Goal: Task Accomplishment & Management: Use online tool/utility

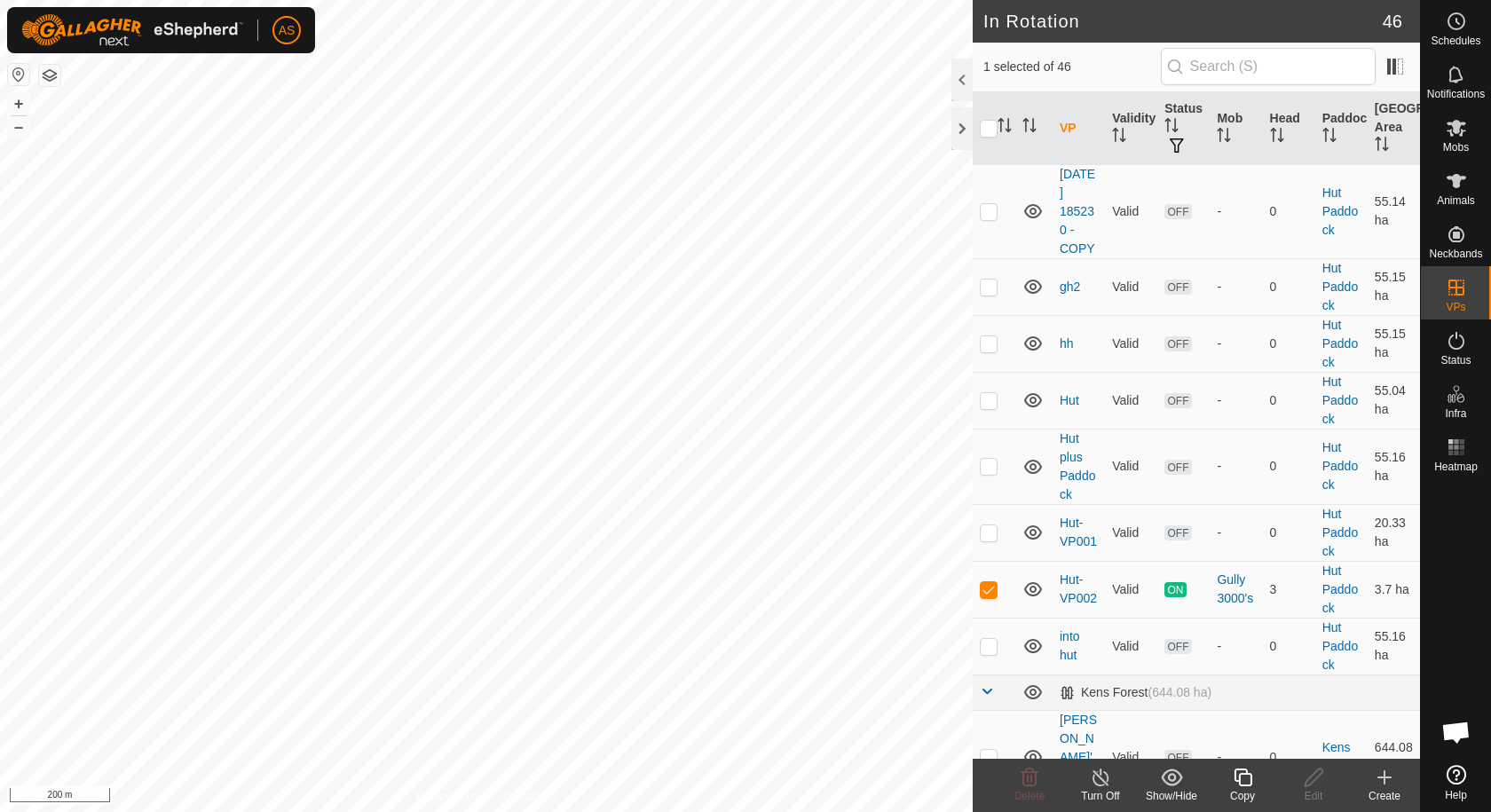
scroll to position [1597, 0]
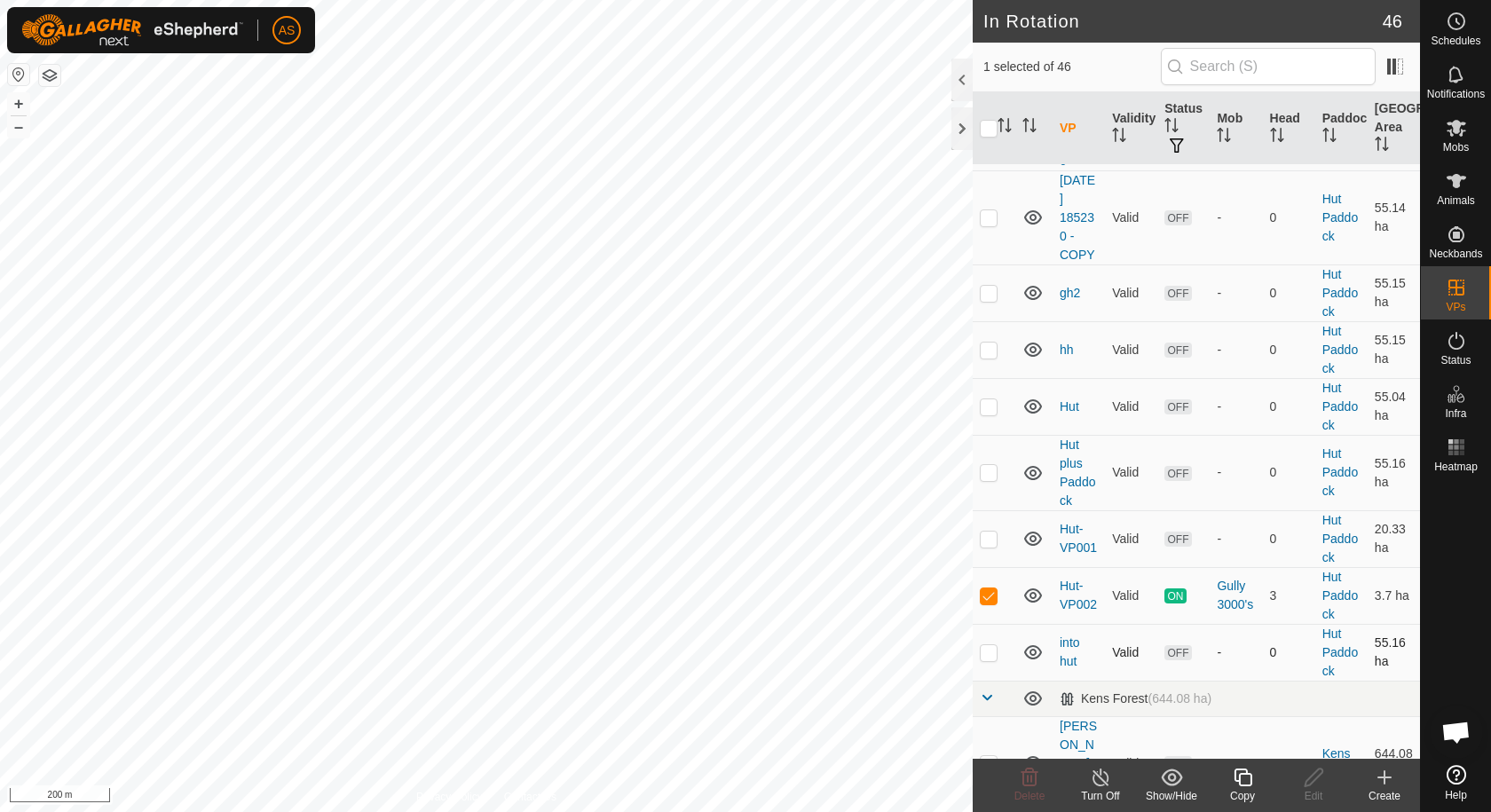
click at [986, 654] on p-checkbox at bounding box center [988, 651] width 18 height 14
click at [985, 648] on p-checkbox at bounding box center [988, 651] width 18 height 14
checkbox input "false"
click at [986, 537] on p-checkbox at bounding box center [988, 538] width 18 height 14
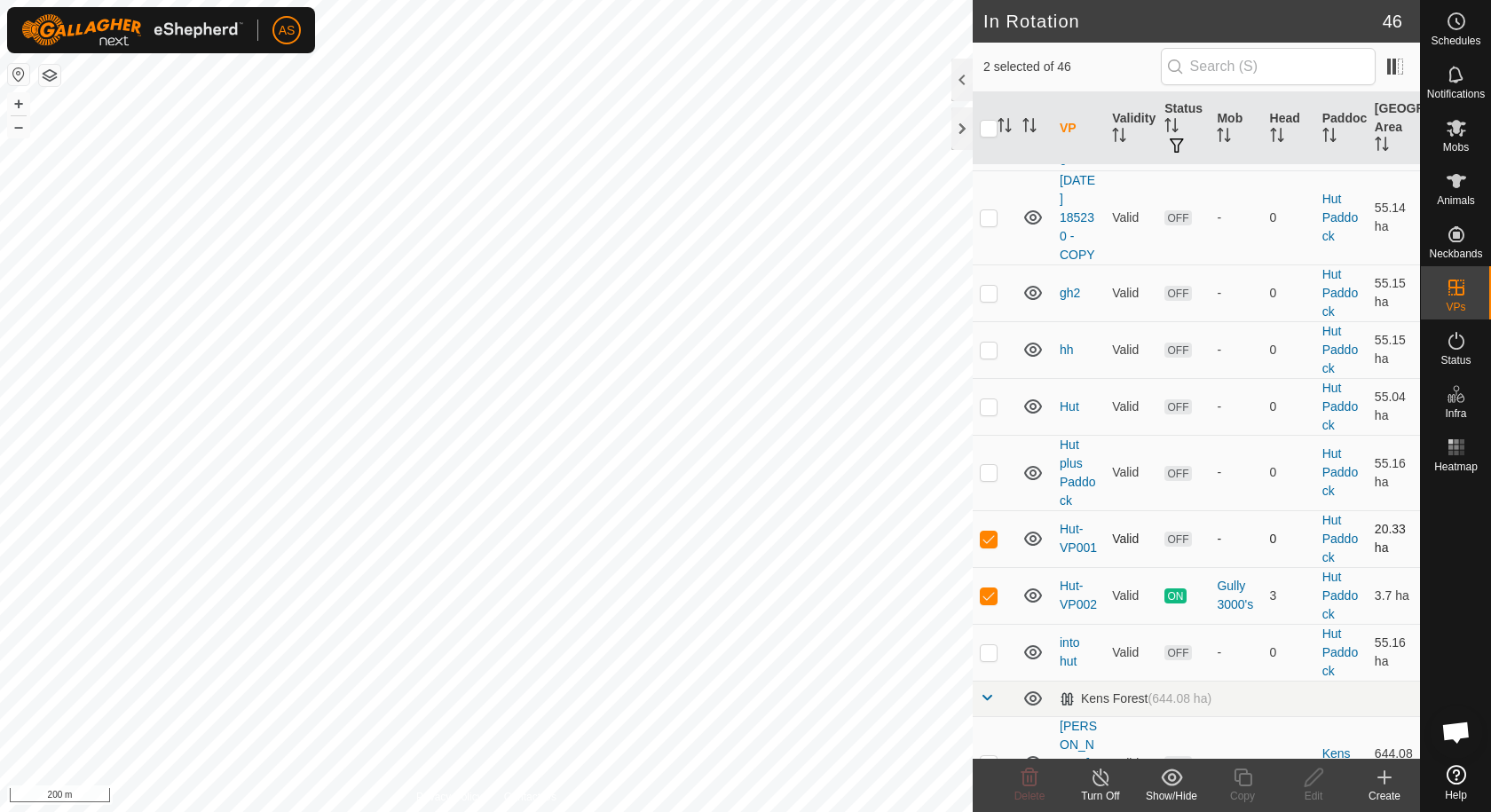
checkbox input "false"
click at [996, 596] on p-checkbox at bounding box center [988, 594] width 18 height 14
checkbox input "false"
click at [982, 534] on p-checkbox at bounding box center [988, 538] width 18 height 14
checkbox input "true"
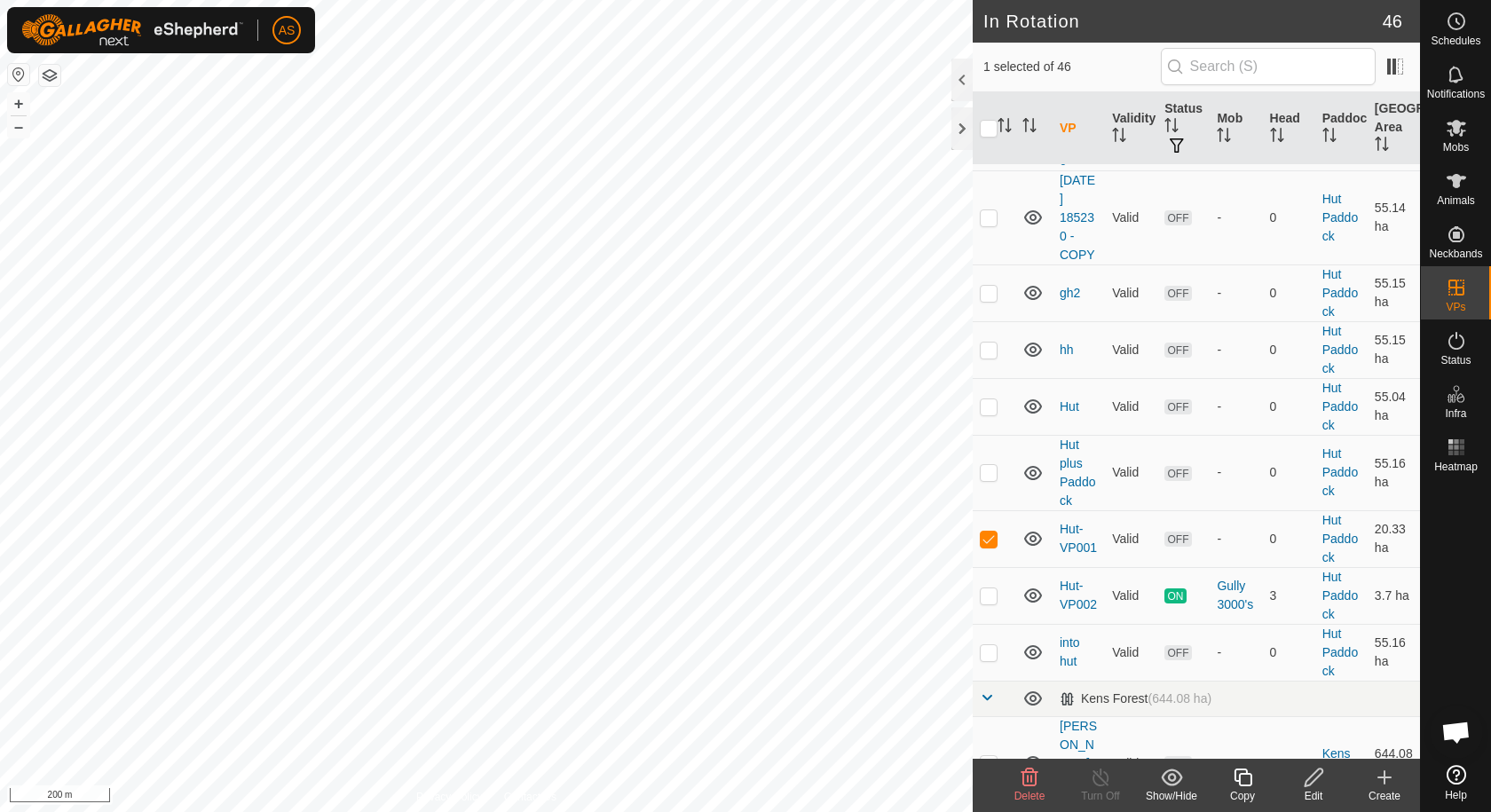
click at [1313, 783] on icon at bounding box center [1314, 776] width 22 height 21
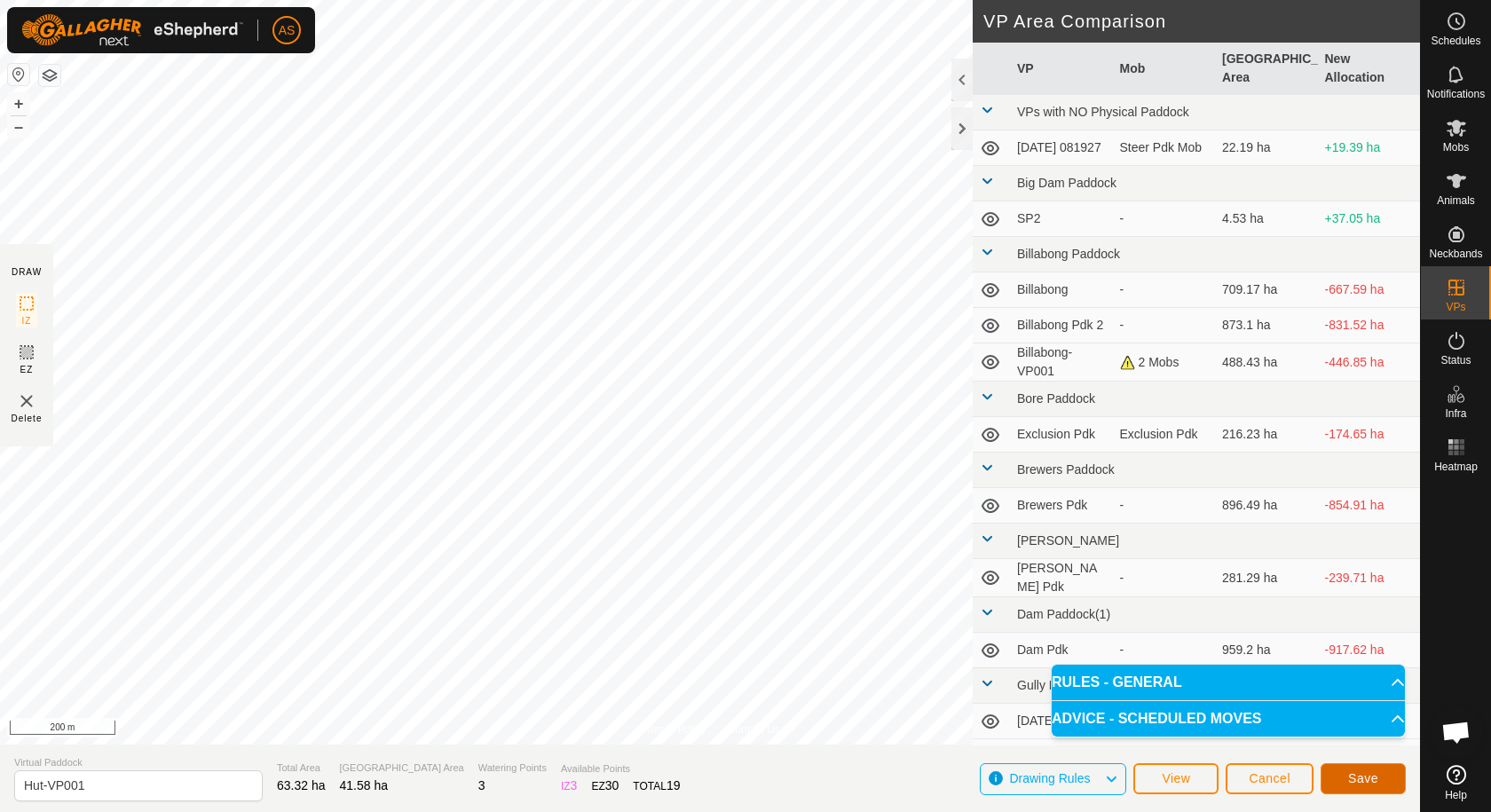
click at [1355, 777] on span "Save" at bounding box center [1363, 777] width 30 height 14
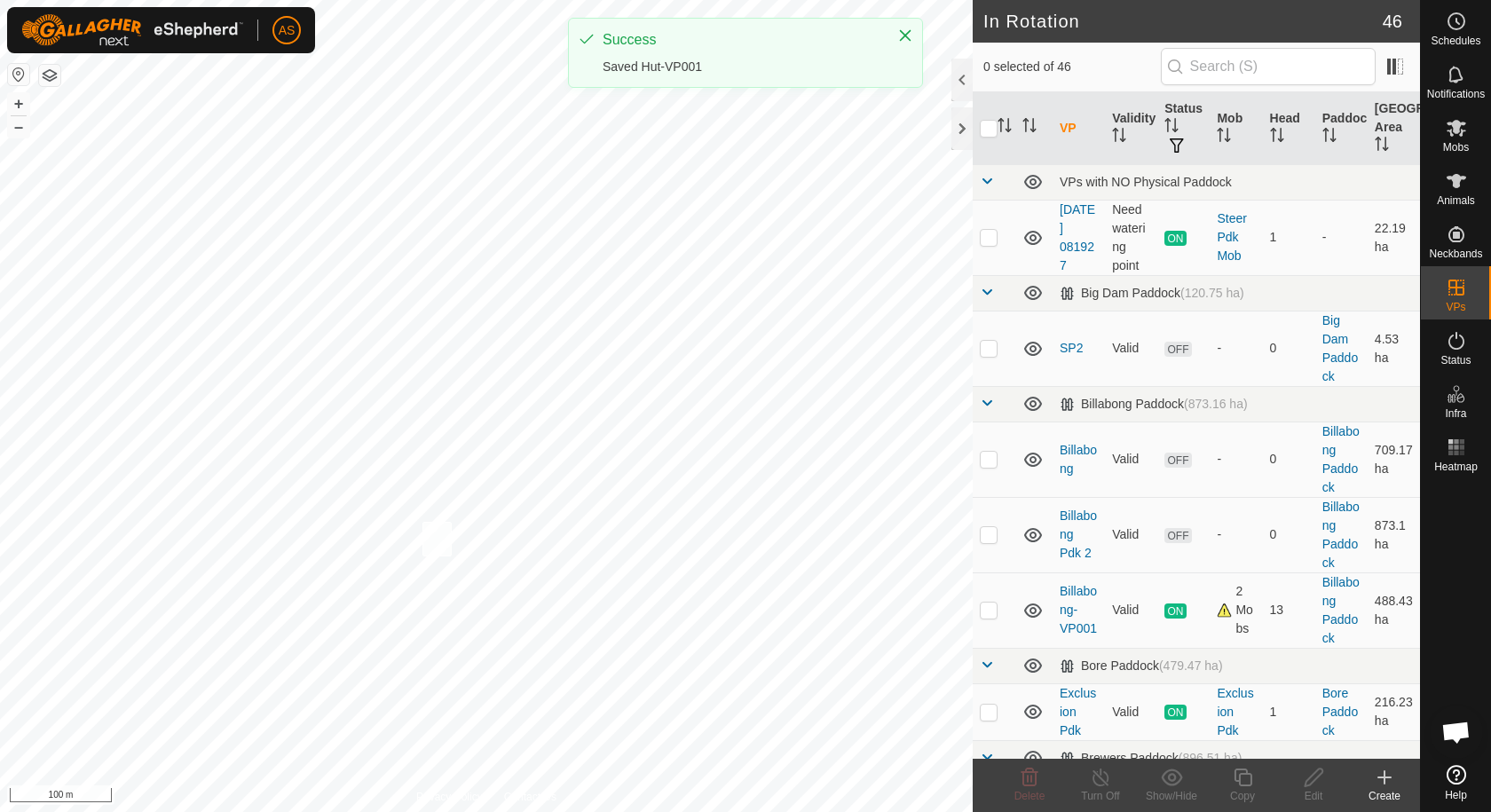
checkbox input "true"
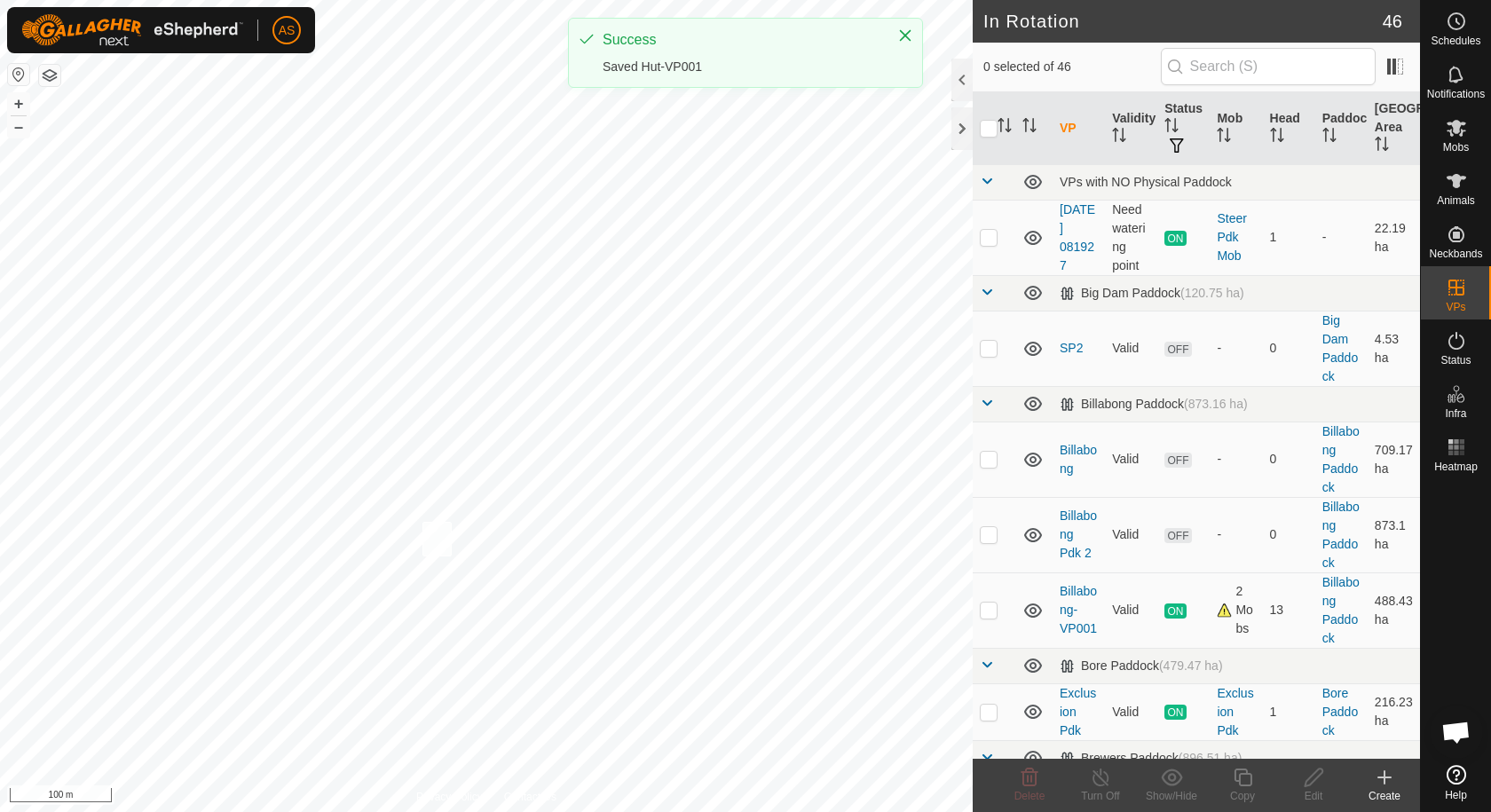
checkbox input "true"
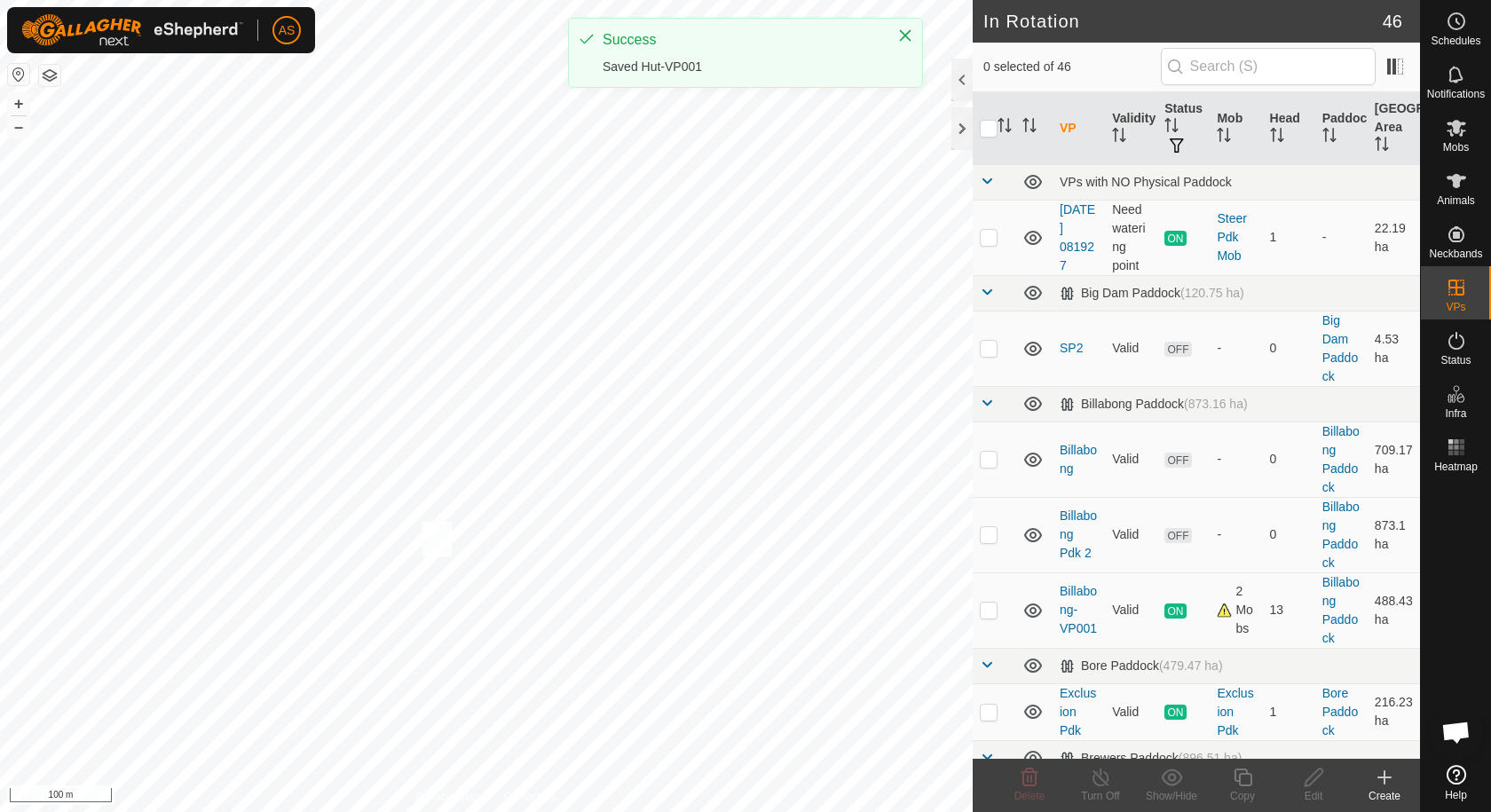
checkbox input "true"
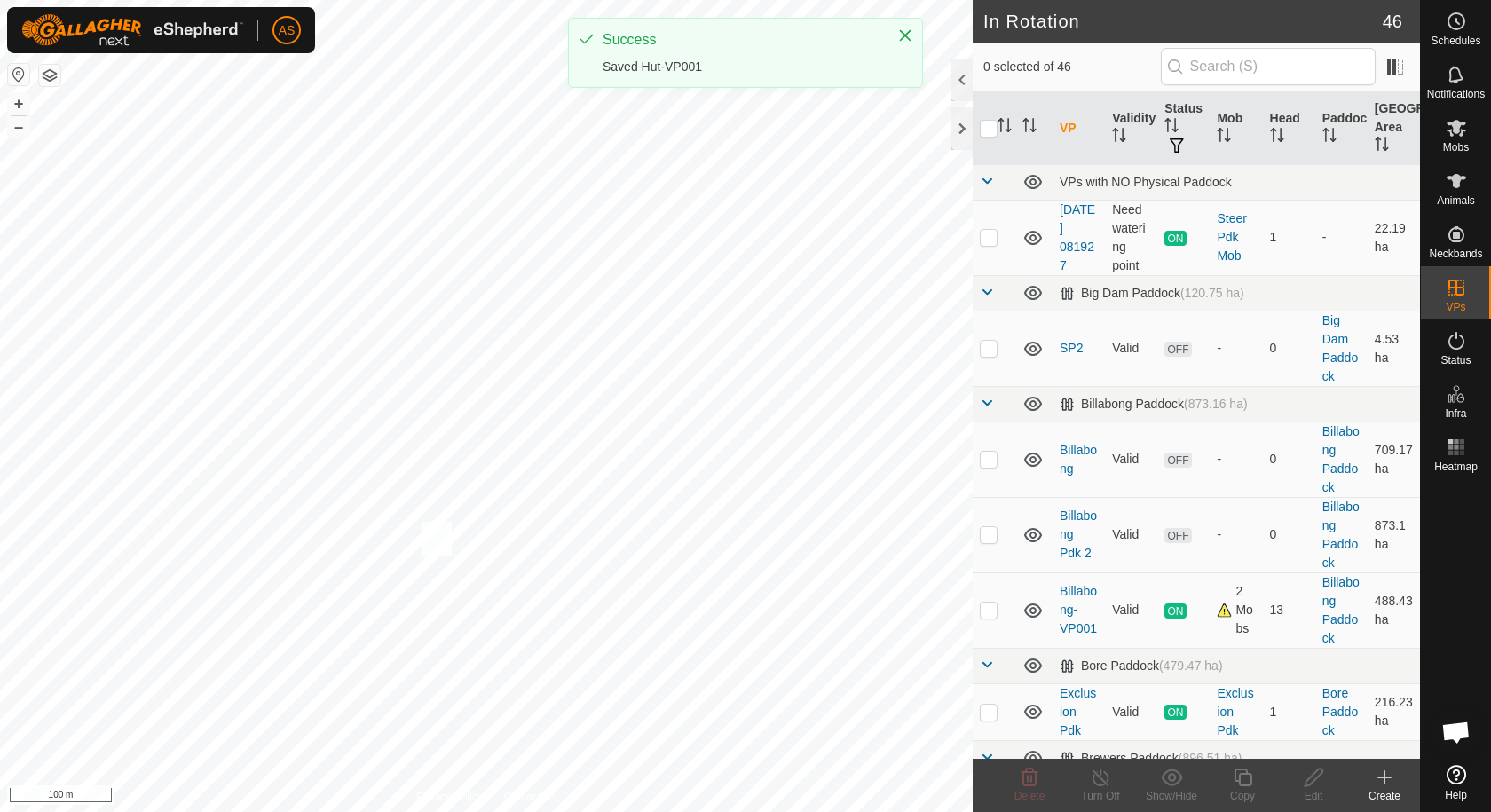
checkbox input "true"
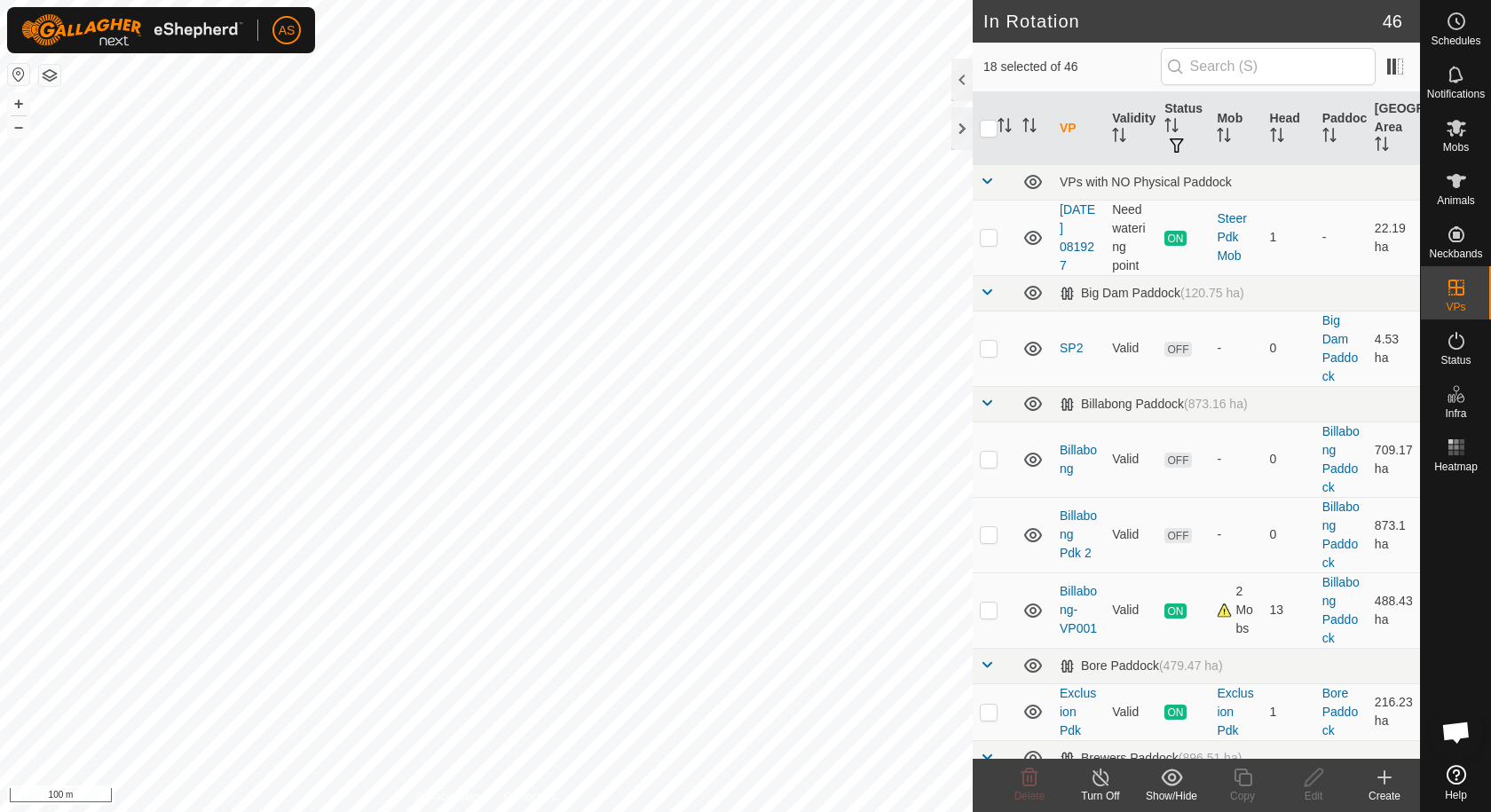
checkbox input "false"
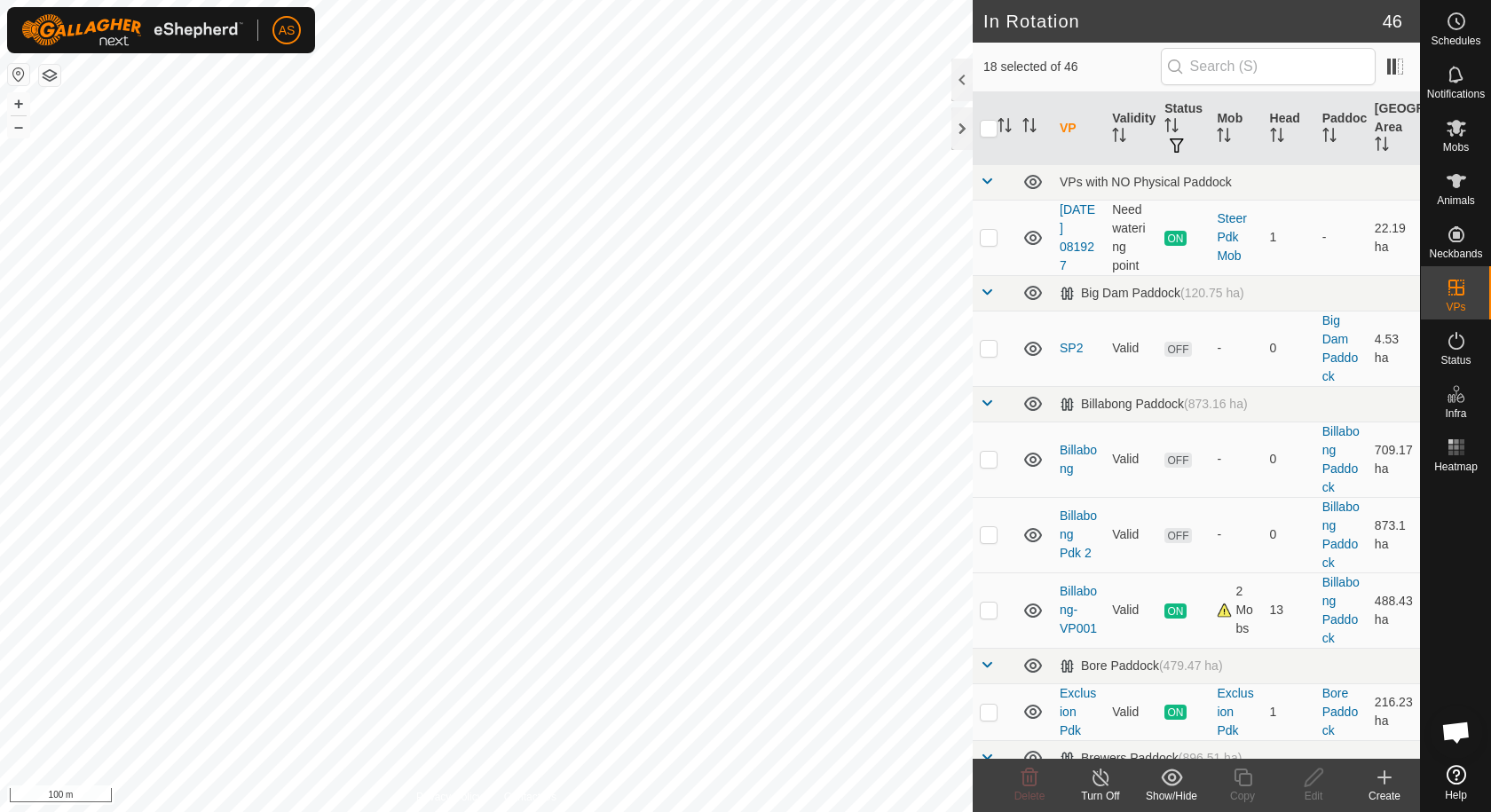
checkbox input "false"
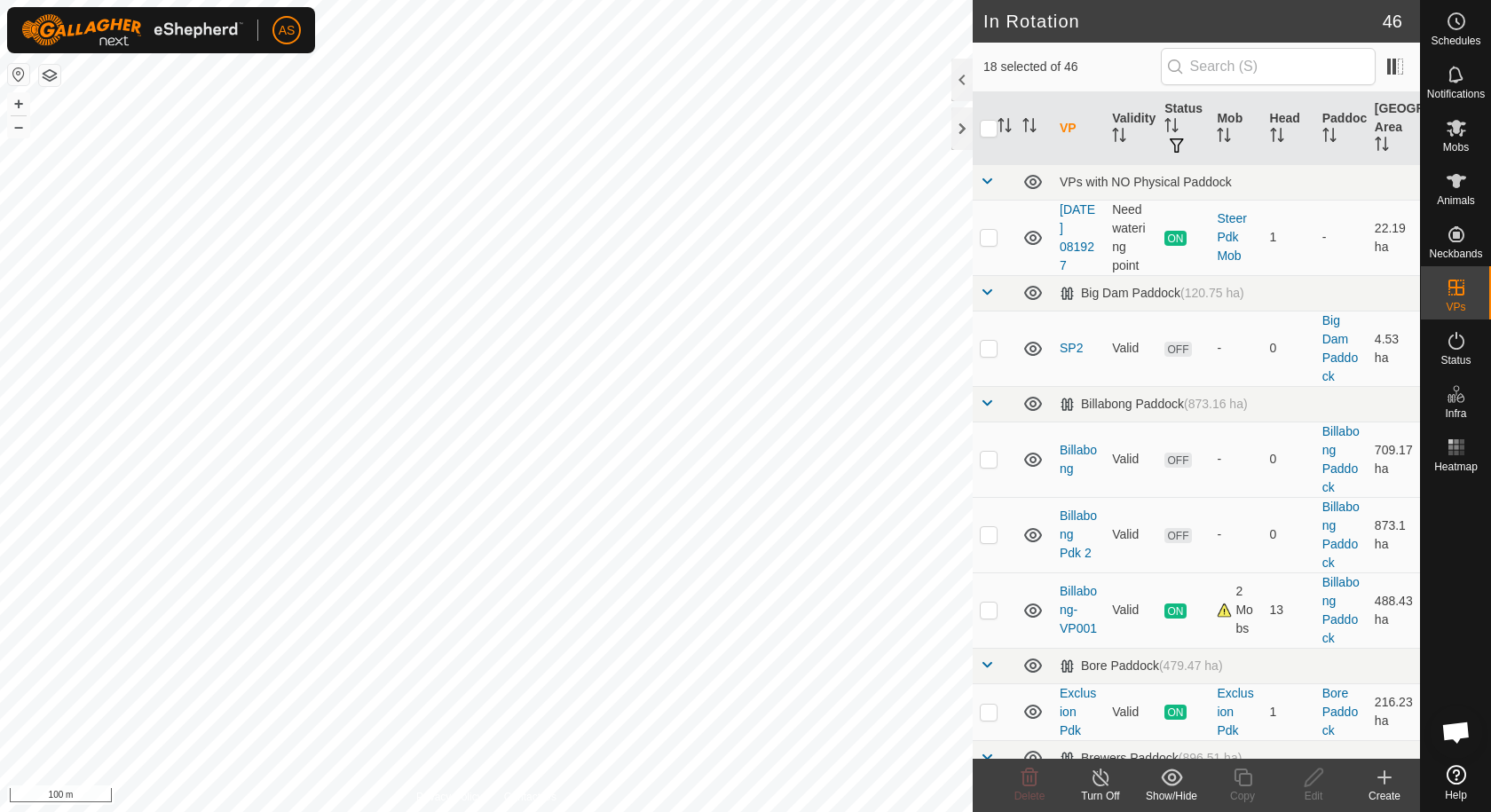
checkbox input "false"
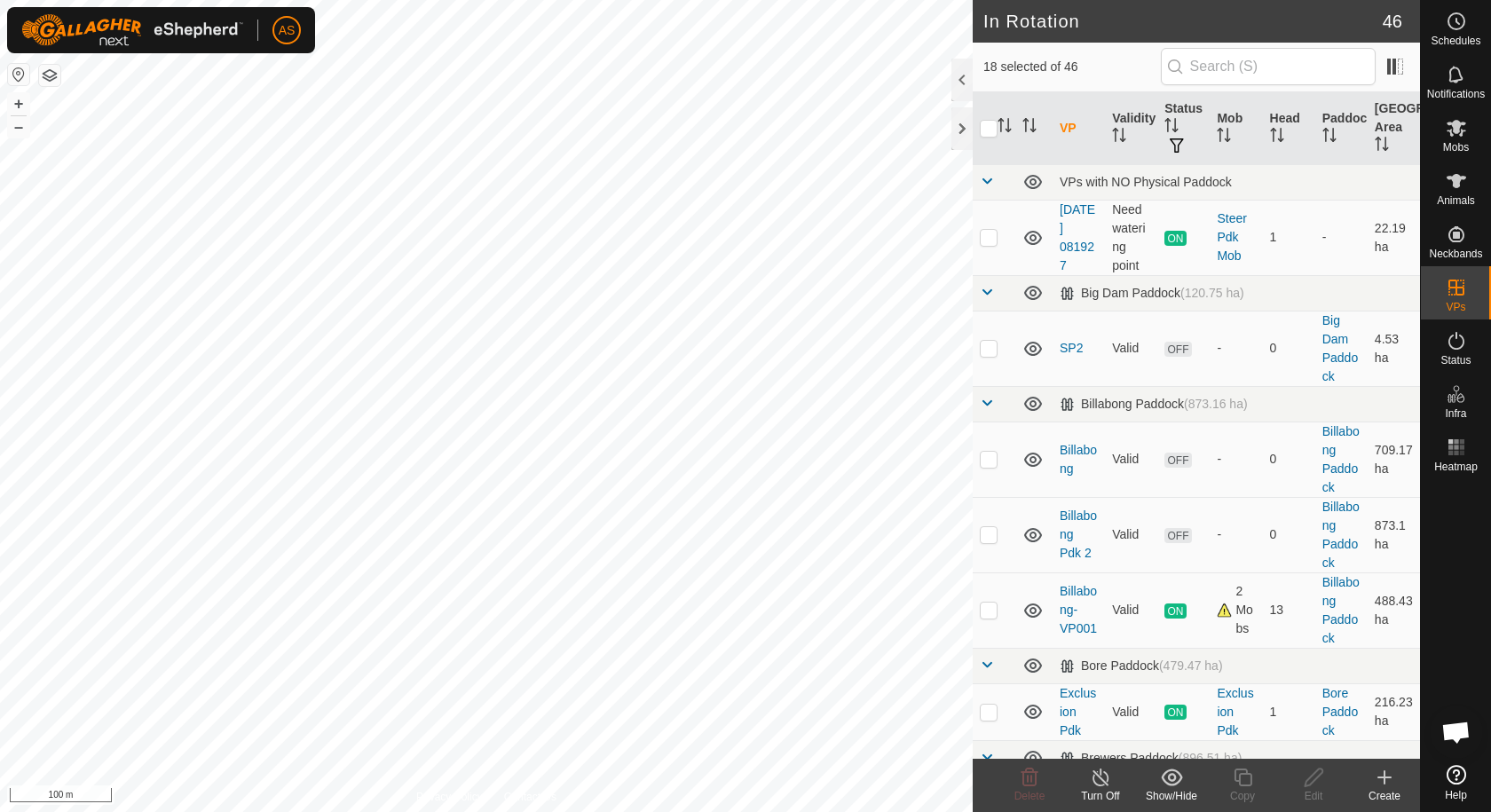
checkbox input "false"
click at [1450, 178] on icon at bounding box center [1455, 180] width 22 height 21
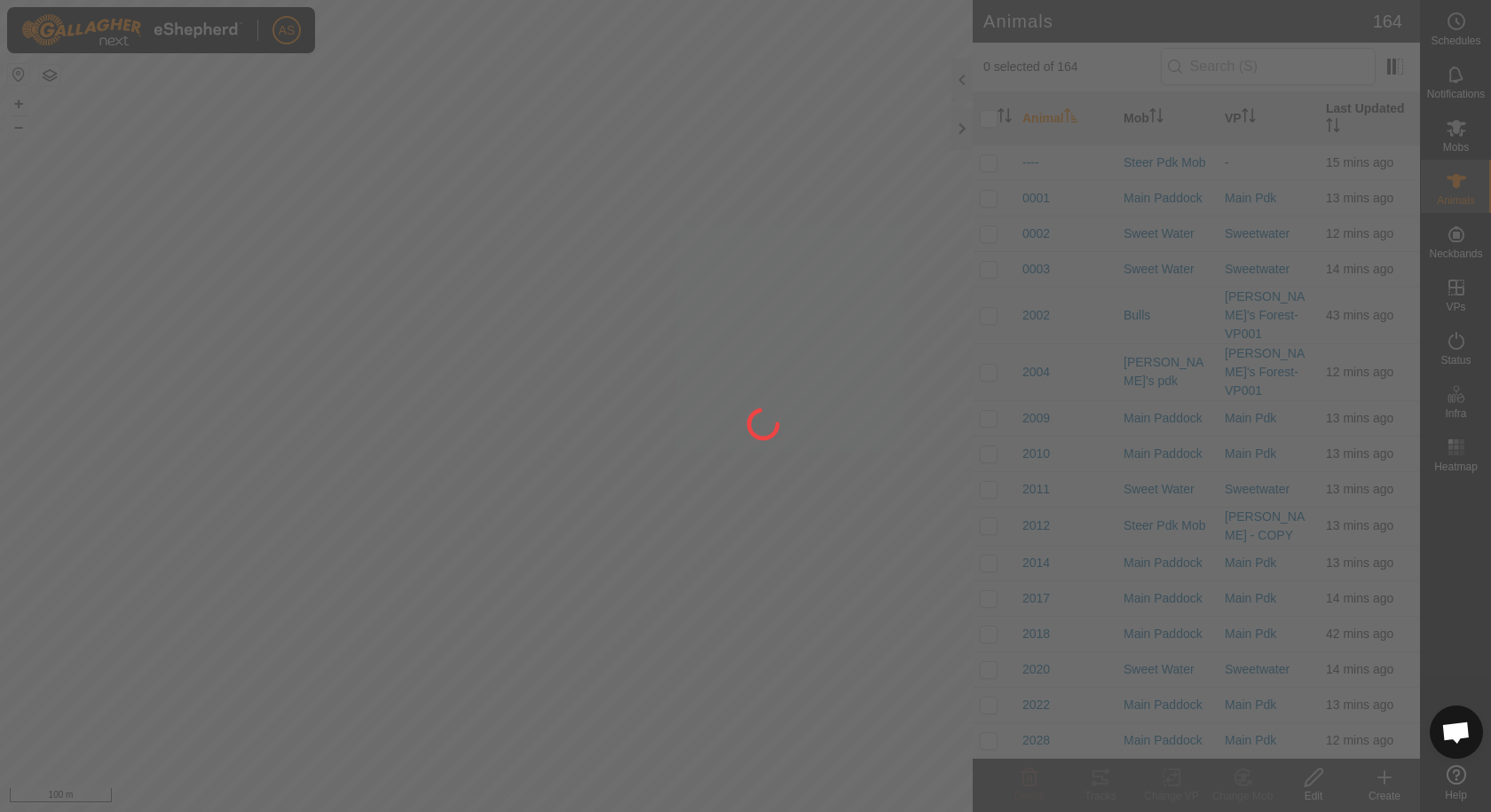
click at [536, 631] on div at bounding box center [745, 406] width 1491 height 812
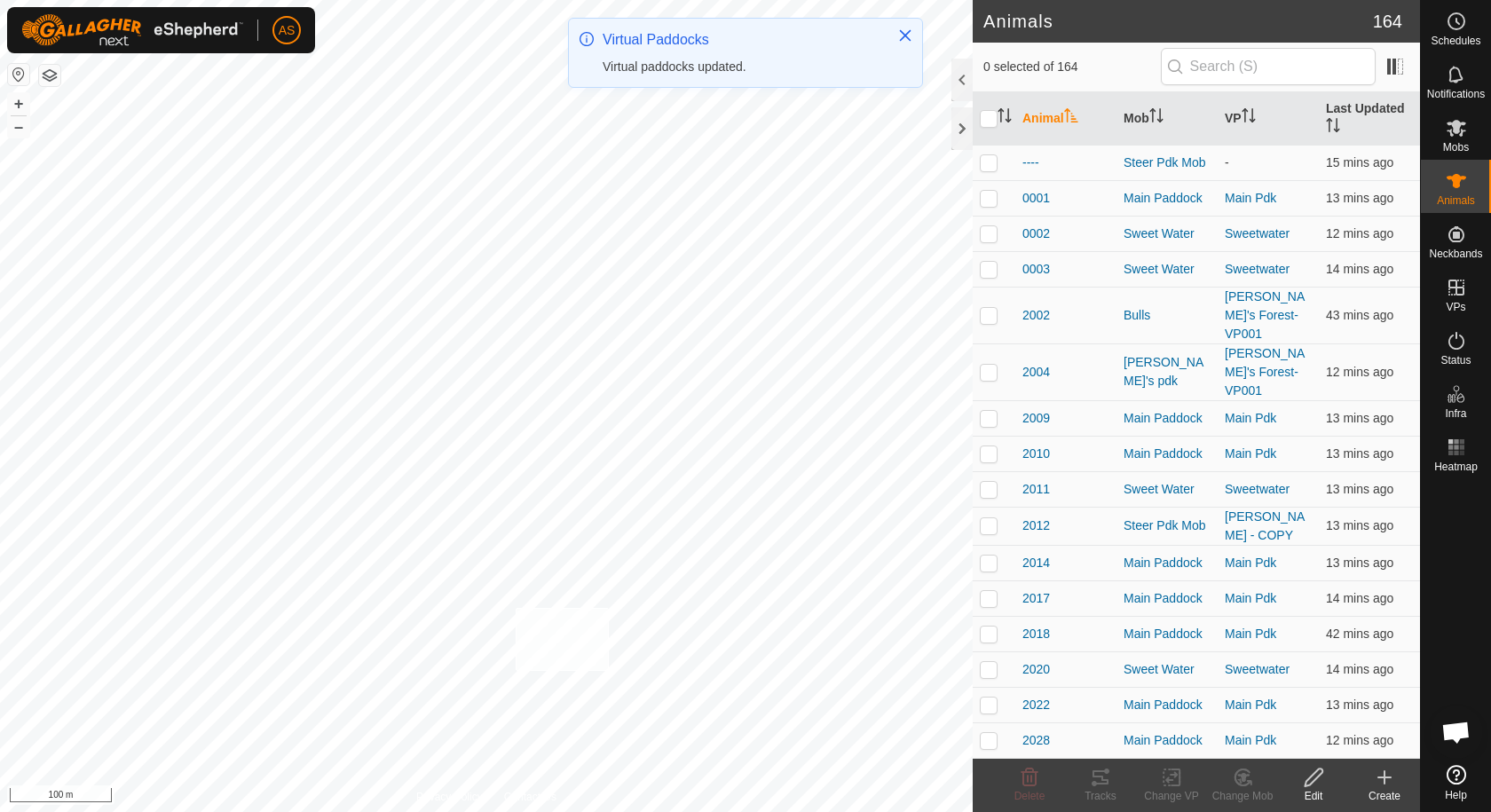
checkbox input "true"
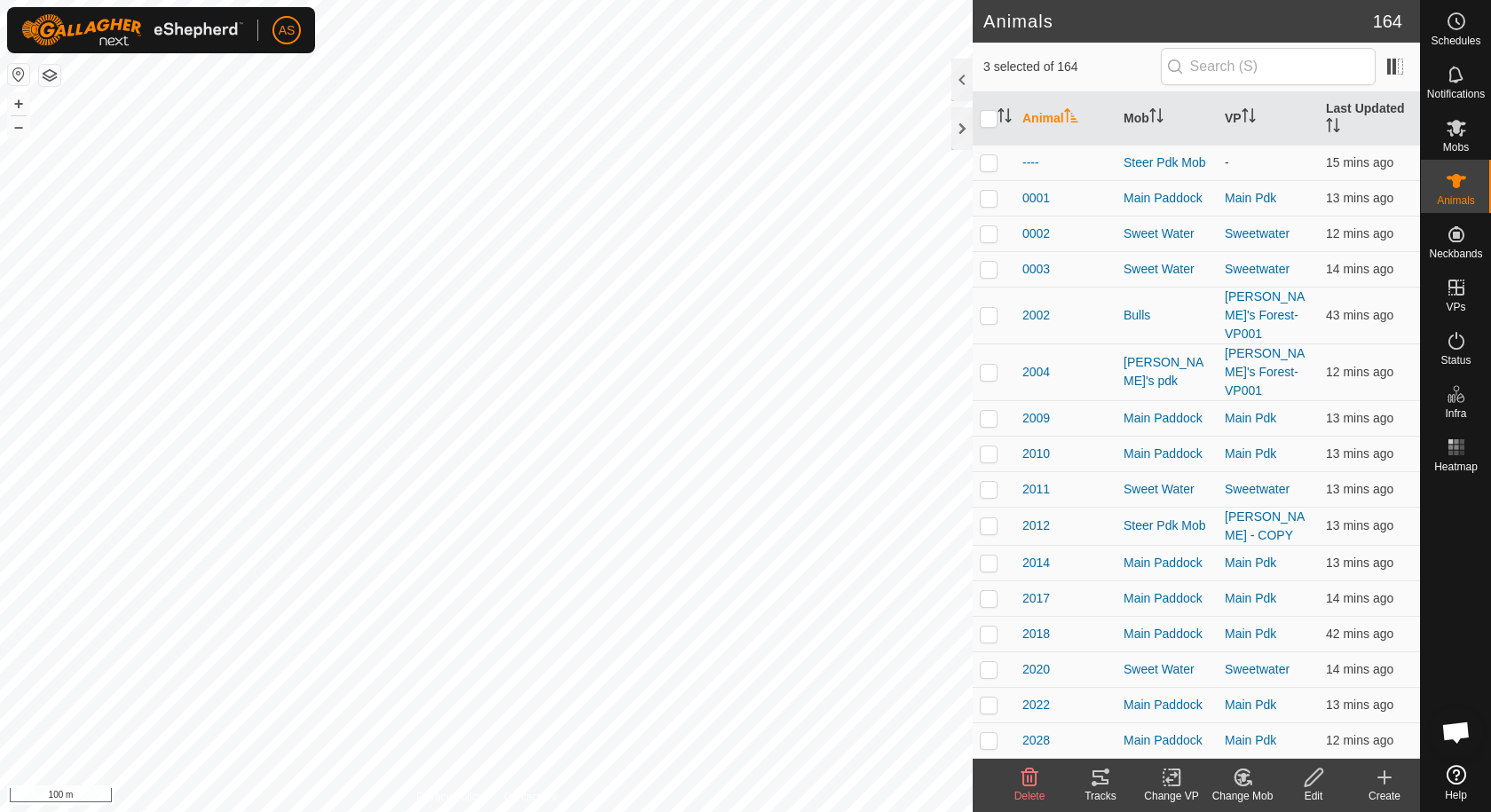
click at [1189, 784] on change-vp-svg-icon at bounding box center [1171, 776] width 71 height 21
click at [1190, 705] on link "Choose VP..." at bounding box center [1225, 701] width 176 height 36
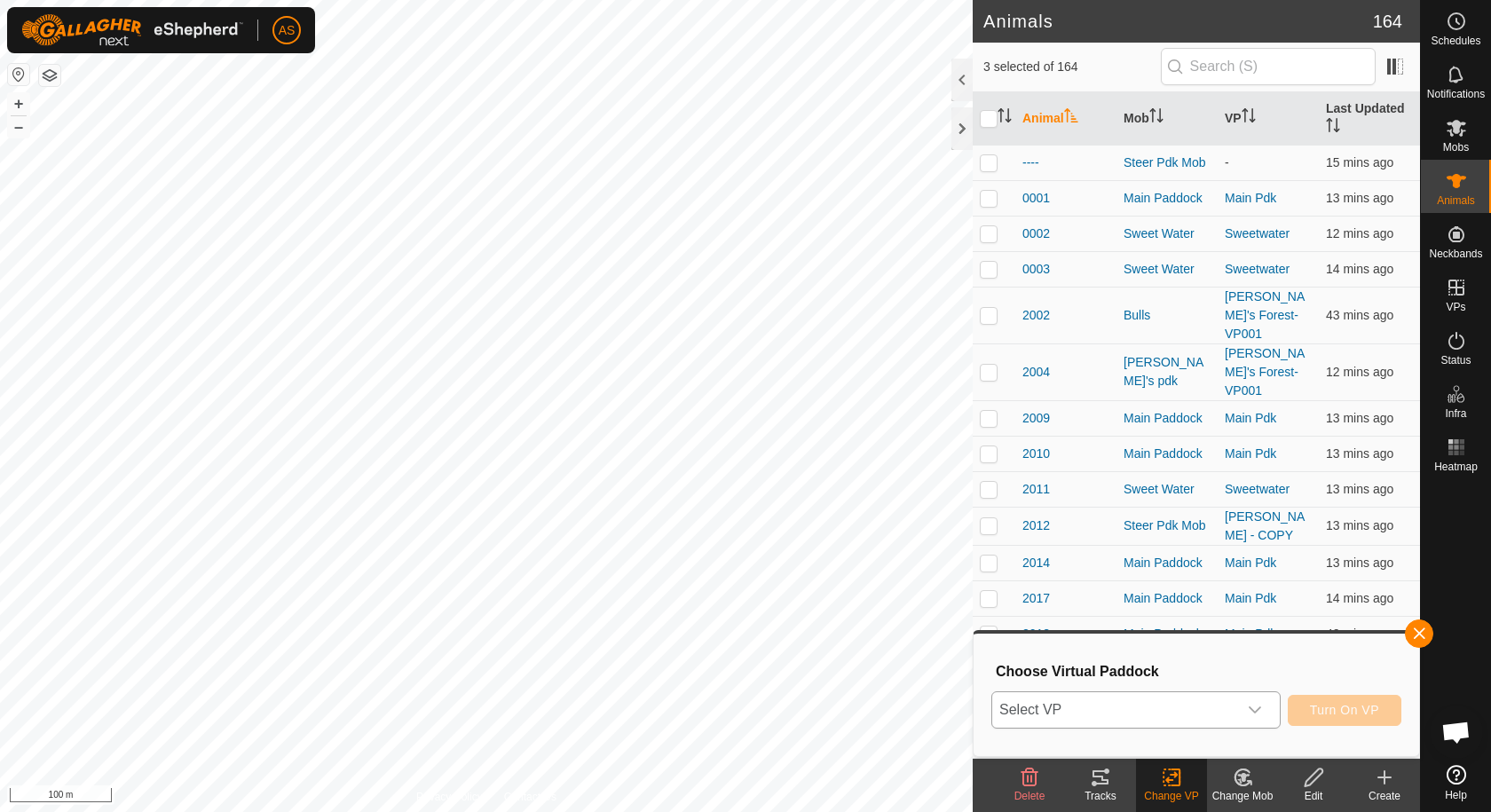
click at [1120, 717] on span "Select VP" at bounding box center [1114, 709] width 245 height 36
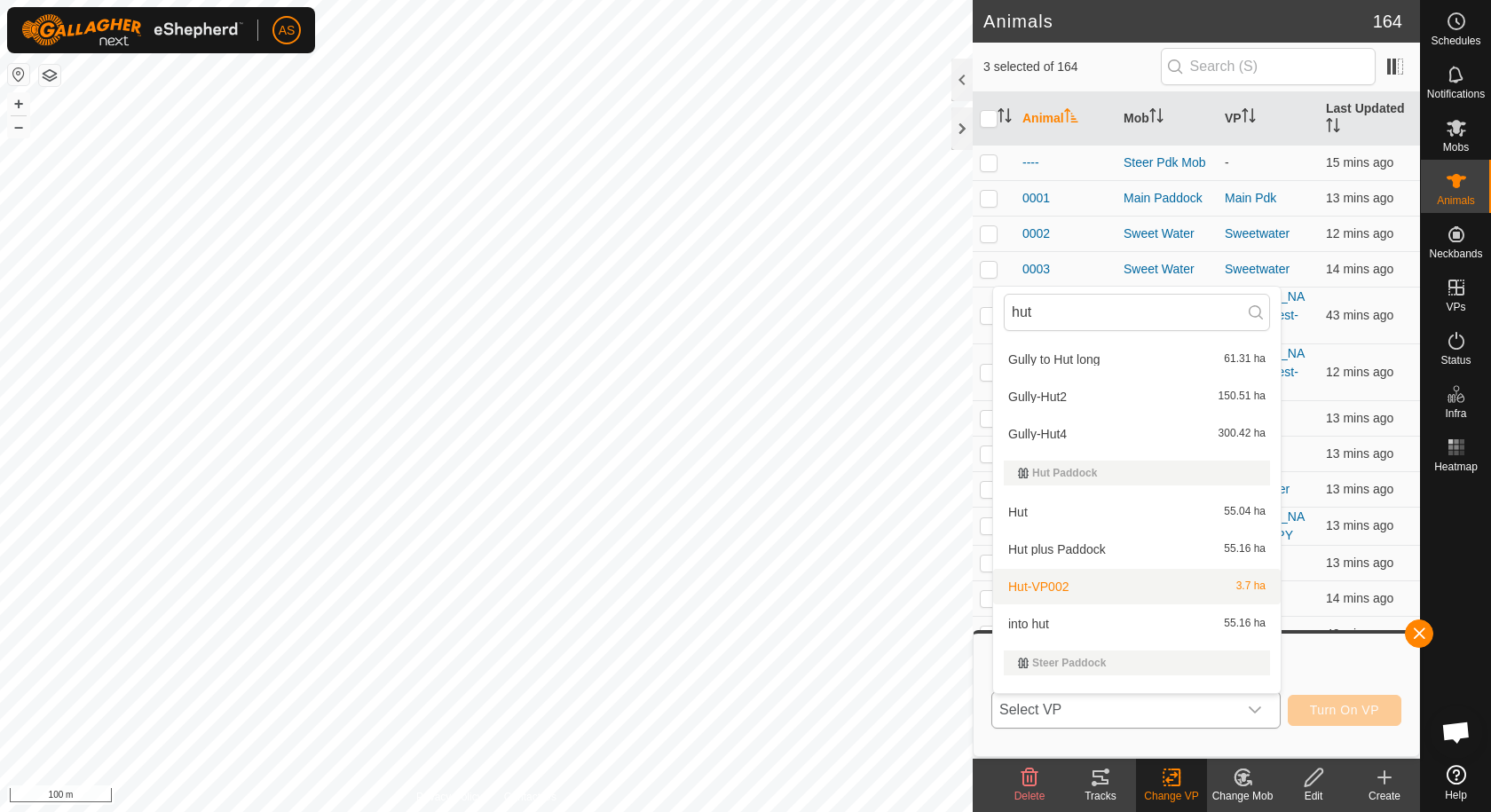
scroll to position [101, 0]
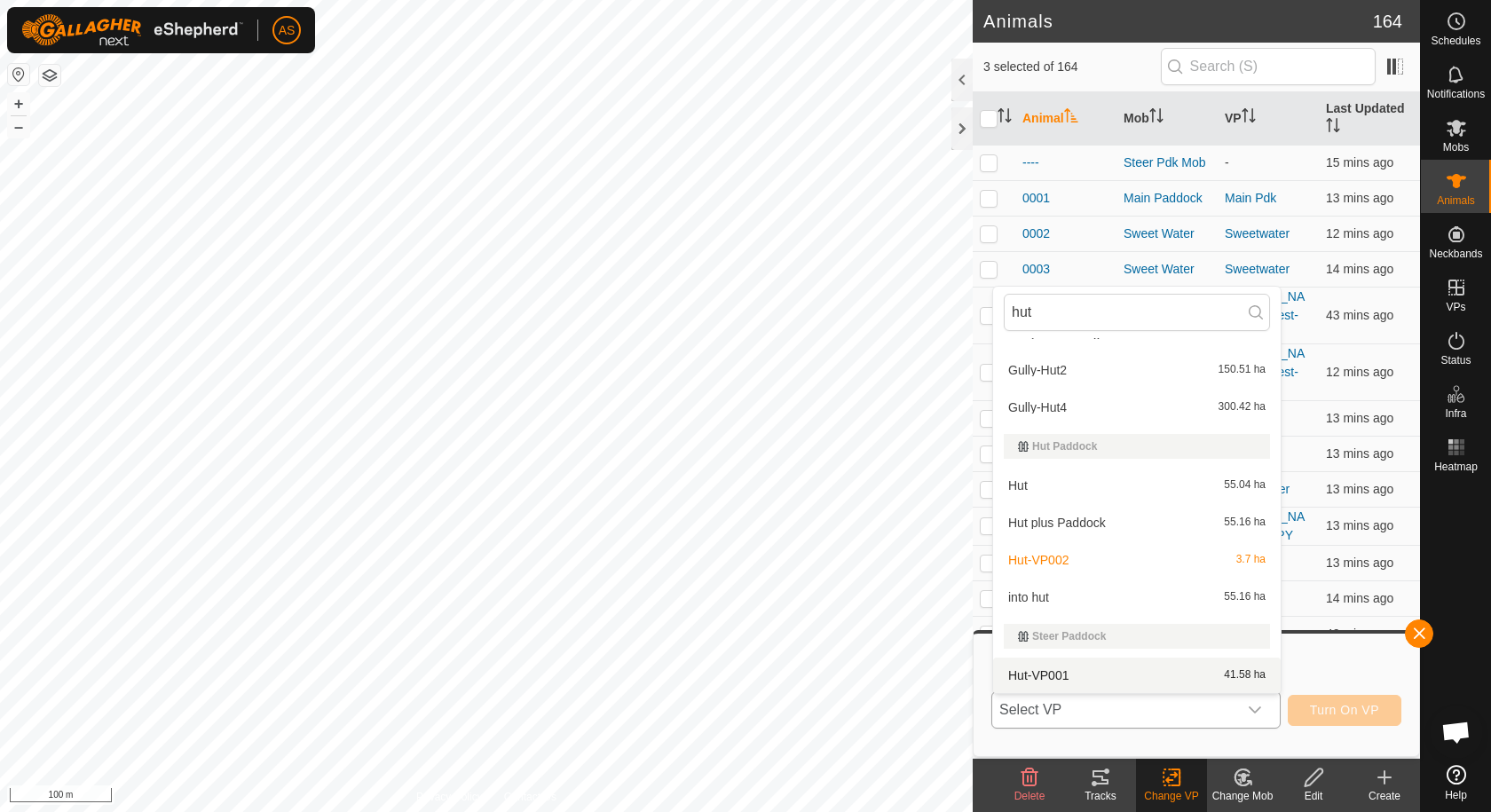
type input "hut"
click at [1060, 668] on li "Hut-VP001 41.58 ha" at bounding box center [1137, 675] width 288 height 36
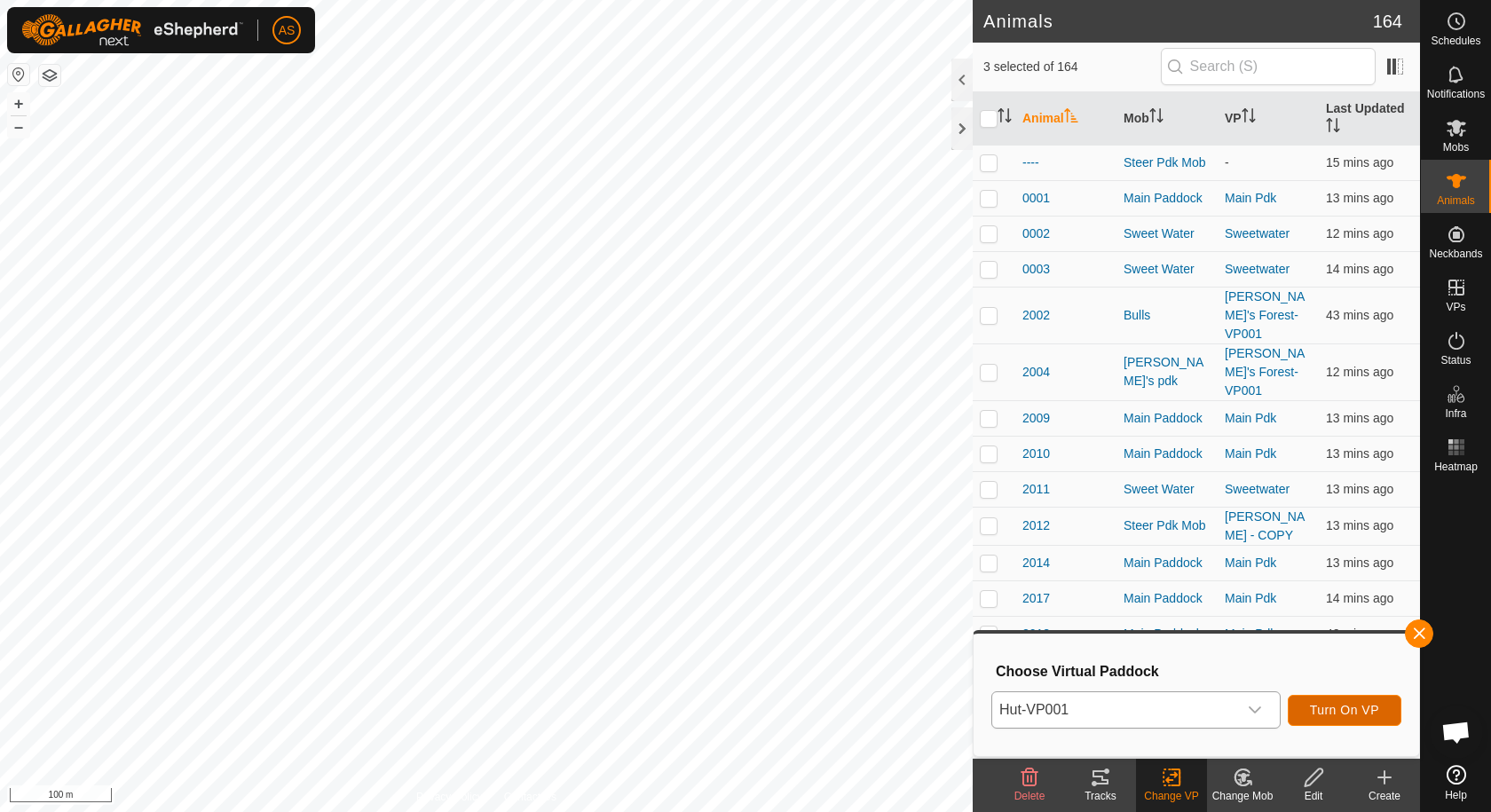
click at [1318, 712] on span "Turn On VP" at bounding box center [1344, 709] width 69 height 14
